Goal: Obtain resource: Obtain resource

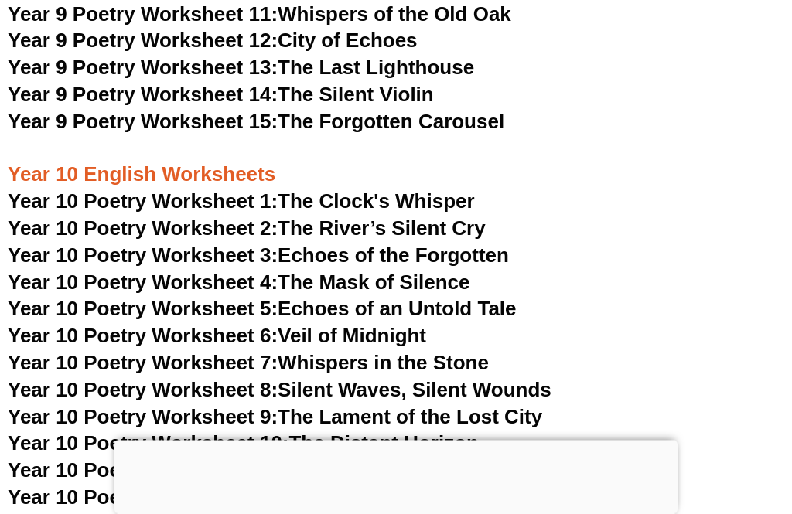
scroll to position [10620, 0]
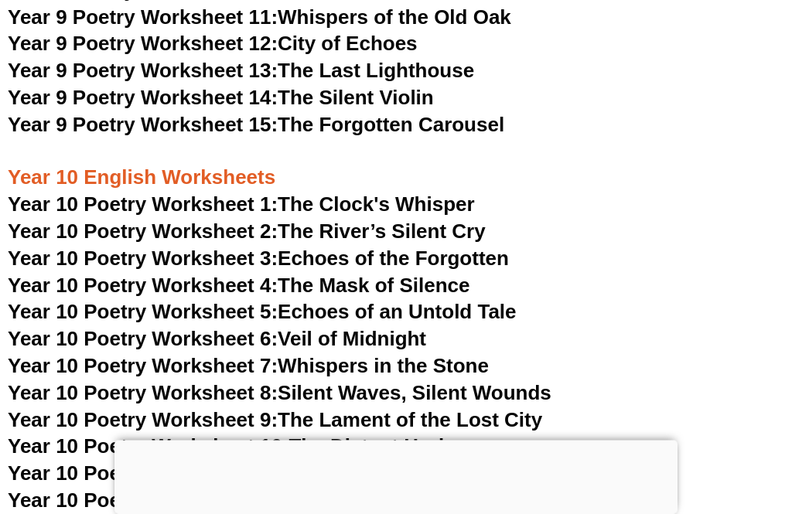
click at [426, 328] on link "Year 10 Poetry Worksheet 6: Veil of Midnight" at bounding box center [217, 339] width 418 height 23
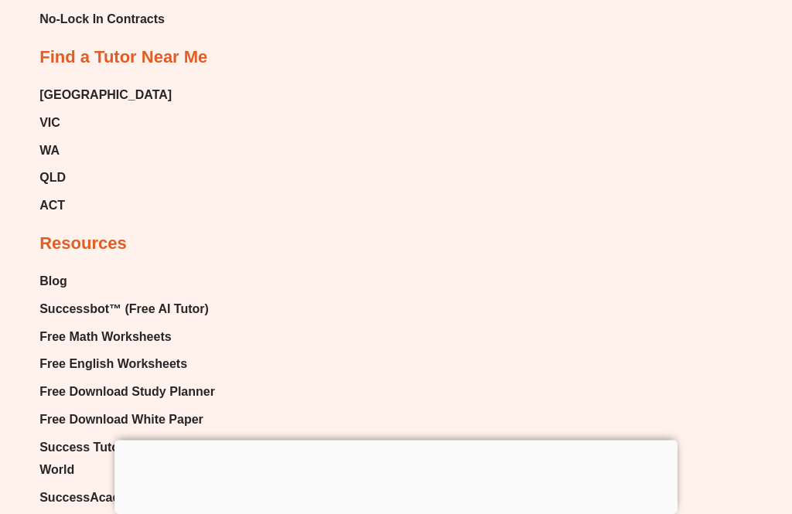
scroll to position [10646, 0]
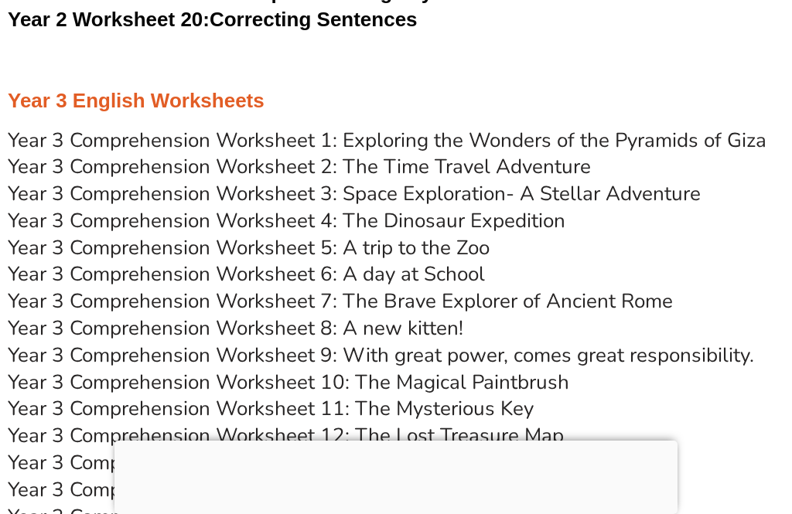
scroll to position [4683, 0]
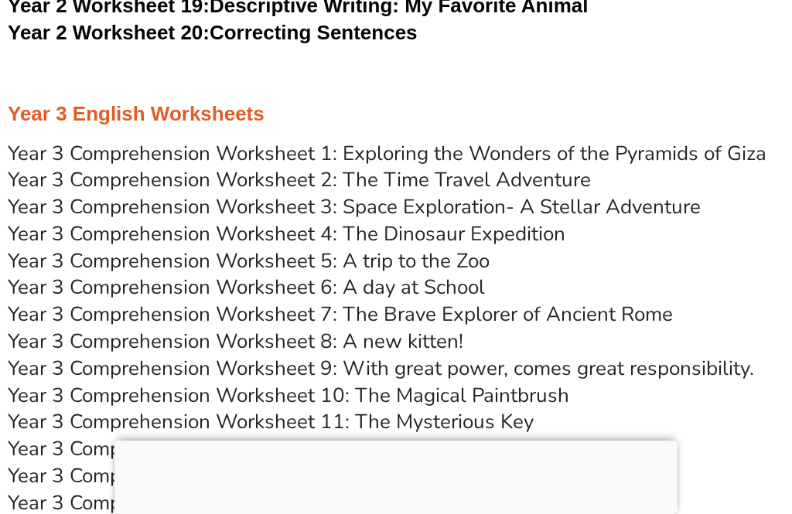
click at [43, 101] on h3 "Year 3 English Worksheets" at bounding box center [396, 114] width 776 height 26
click at [24, 101] on h3 "Year 3 English Worksheets" at bounding box center [396, 114] width 776 height 26
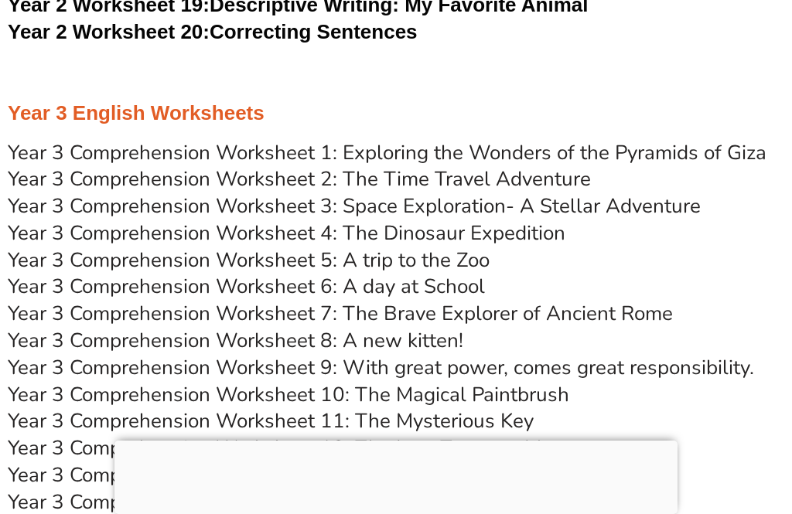
click at [26, 100] on h3 "Year 3 English Worksheets" at bounding box center [396, 113] width 776 height 26
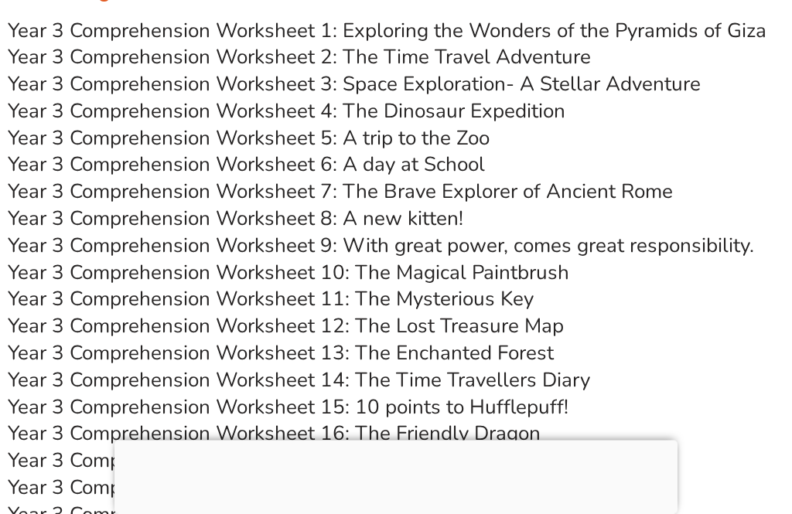
scroll to position [4806, 0]
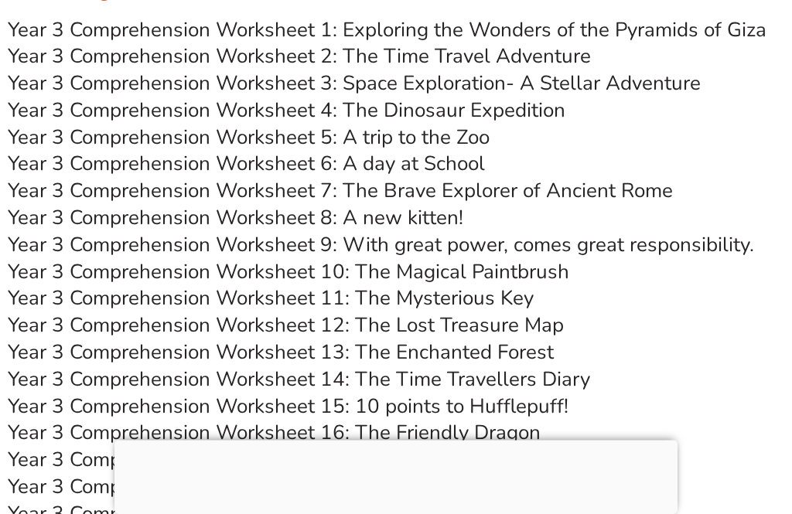
click at [560, 259] on link "Year 3 Comprehension Worksheet 10: The Magical Paintbrush" at bounding box center [288, 272] width 561 height 27
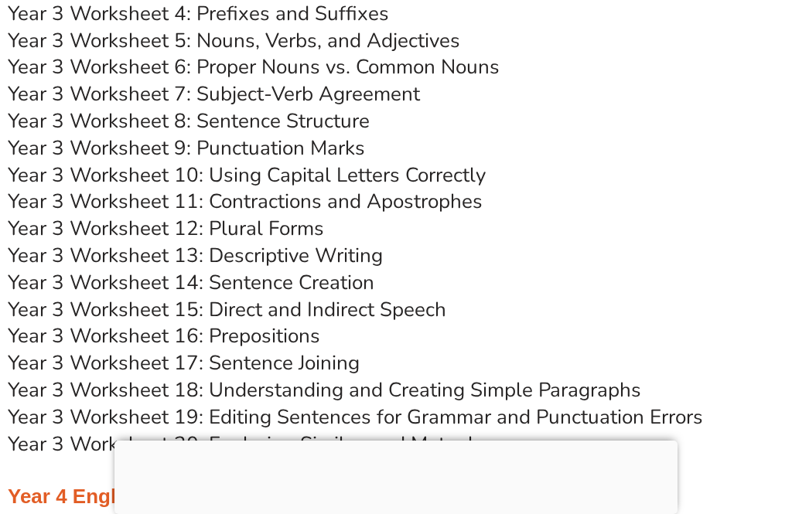
scroll to position [5433, 0]
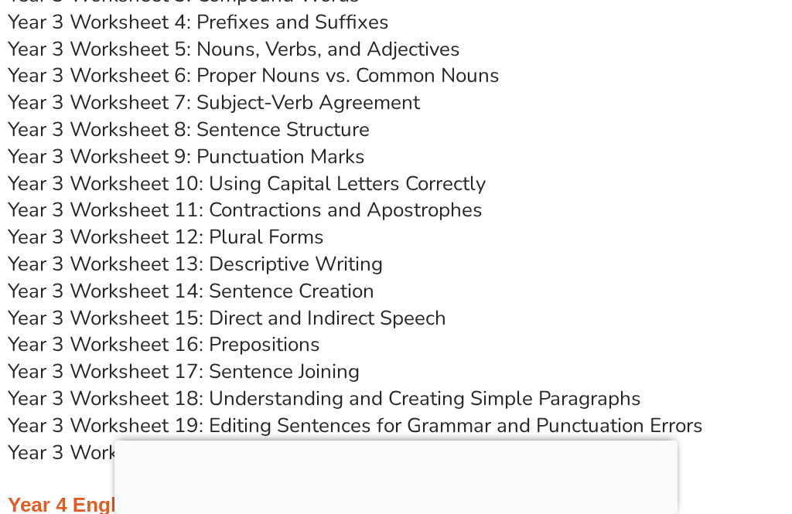
click at [401, 441] on div at bounding box center [395, 441] width 563 height 0
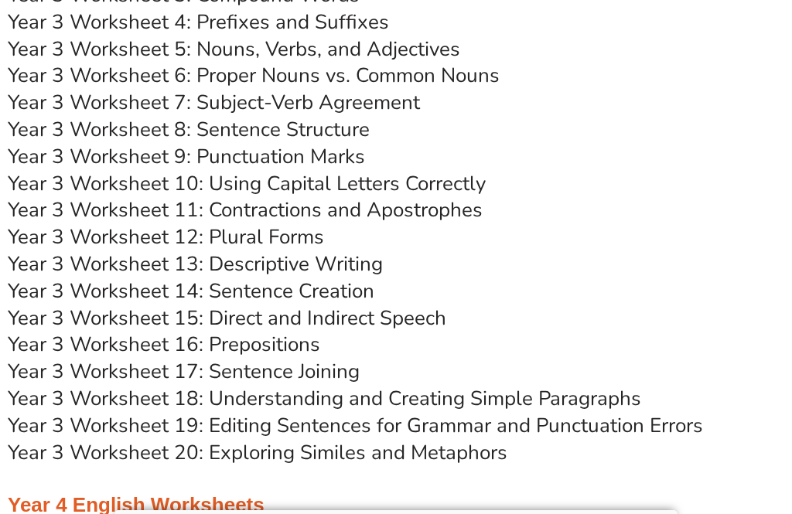
click at [407, 510] on div at bounding box center [395, 510] width 563 height 0
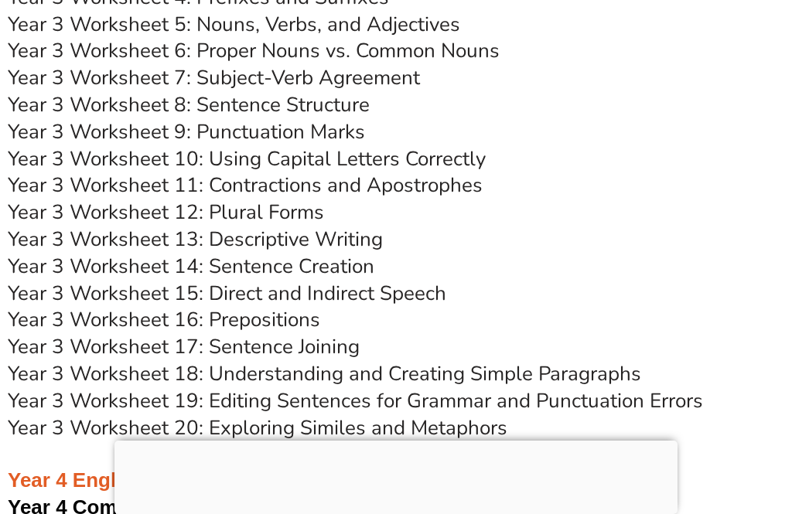
click at [406, 441] on div at bounding box center [395, 441] width 563 height 0
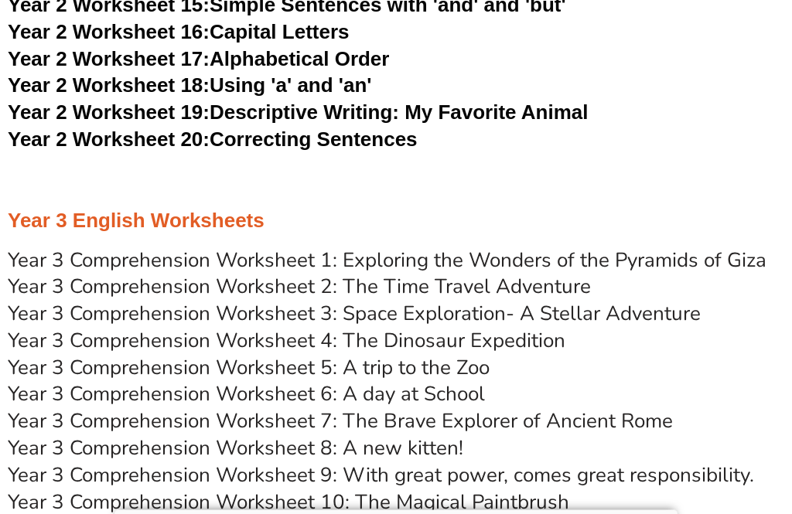
scroll to position [4576, 0]
